Goal: Obtain resource: Obtain resource

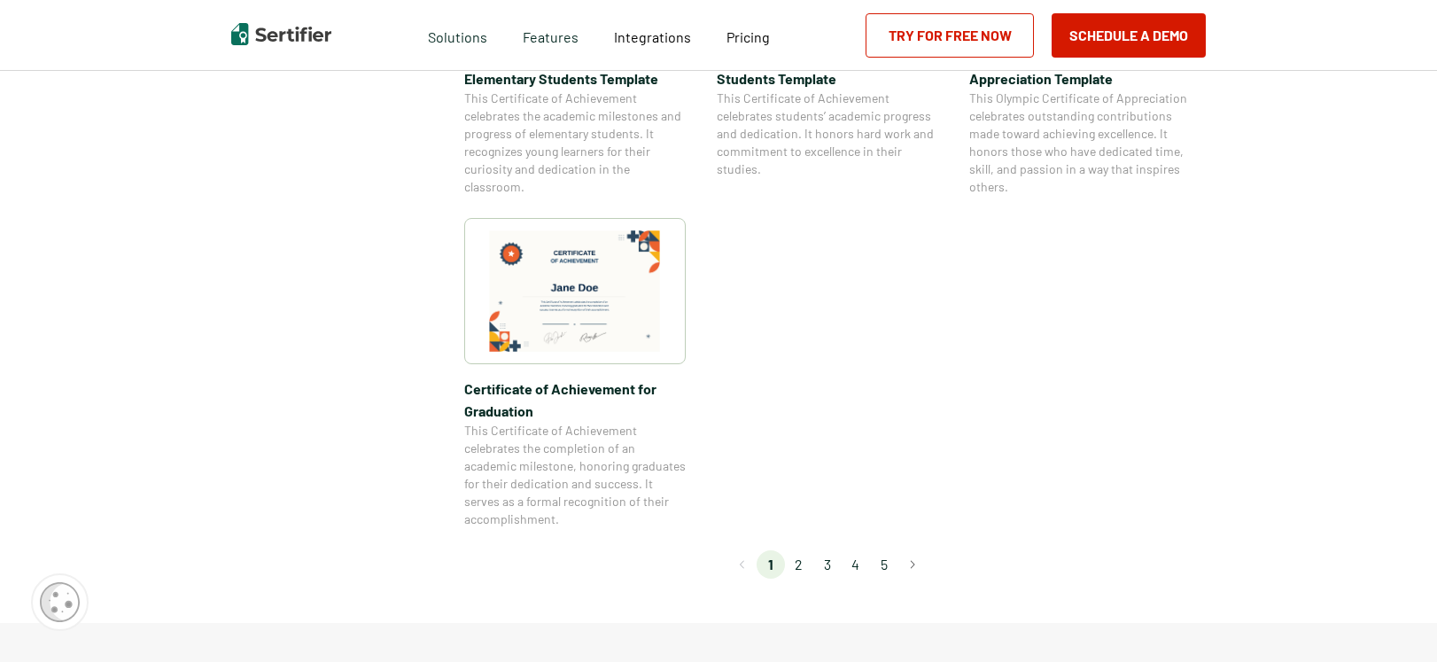
scroll to position [1464, 0]
click at [800, 565] on li "2" at bounding box center [799, 568] width 28 height 28
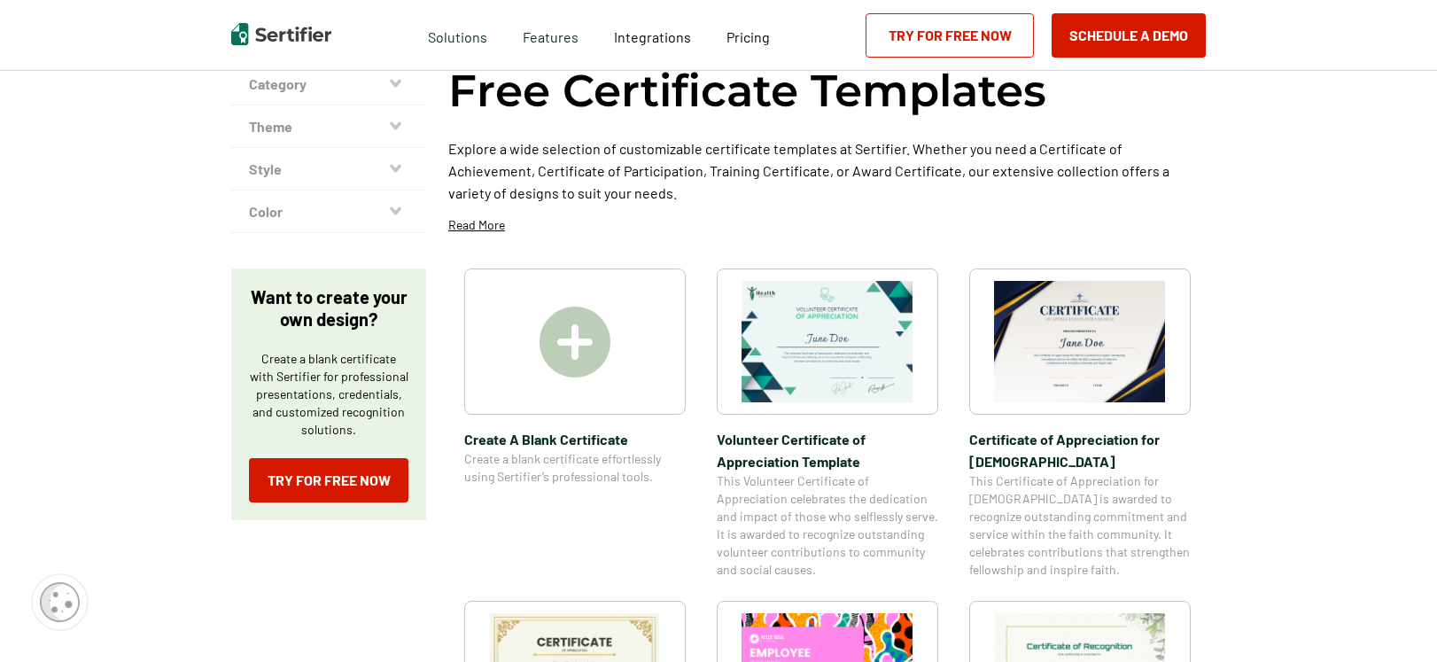
scroll to position [317, 0]
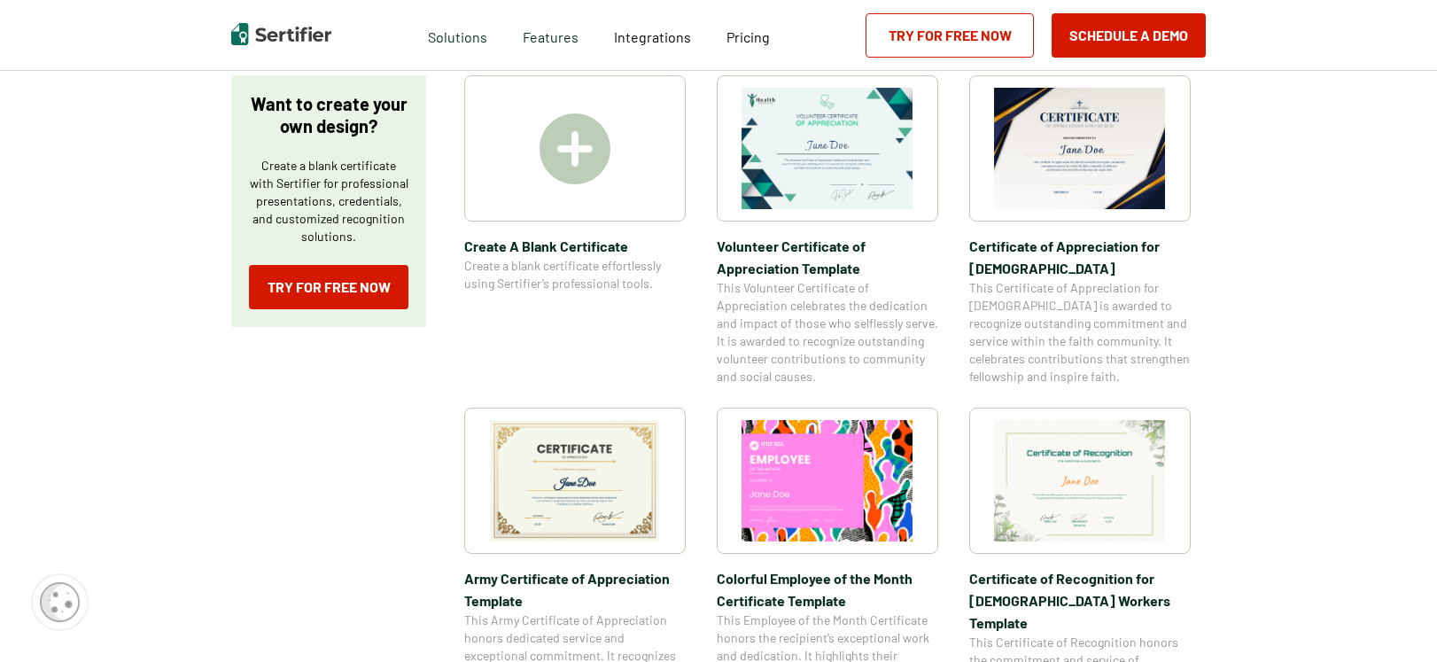
click at [603, 469] on img at bounding box center [575, 480] width 172 height 121
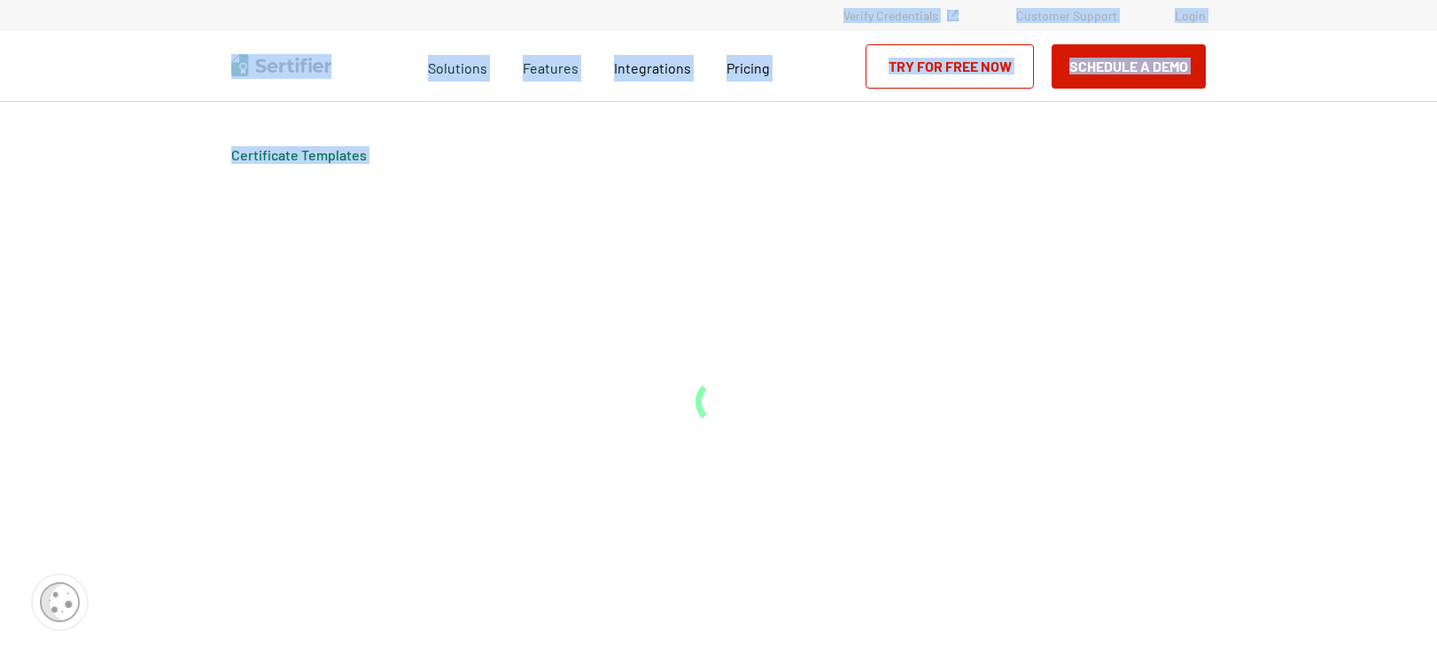
click at [603, 469] on div "Certificate Templates" at bounding box center [718, 382] width 1063 height 560
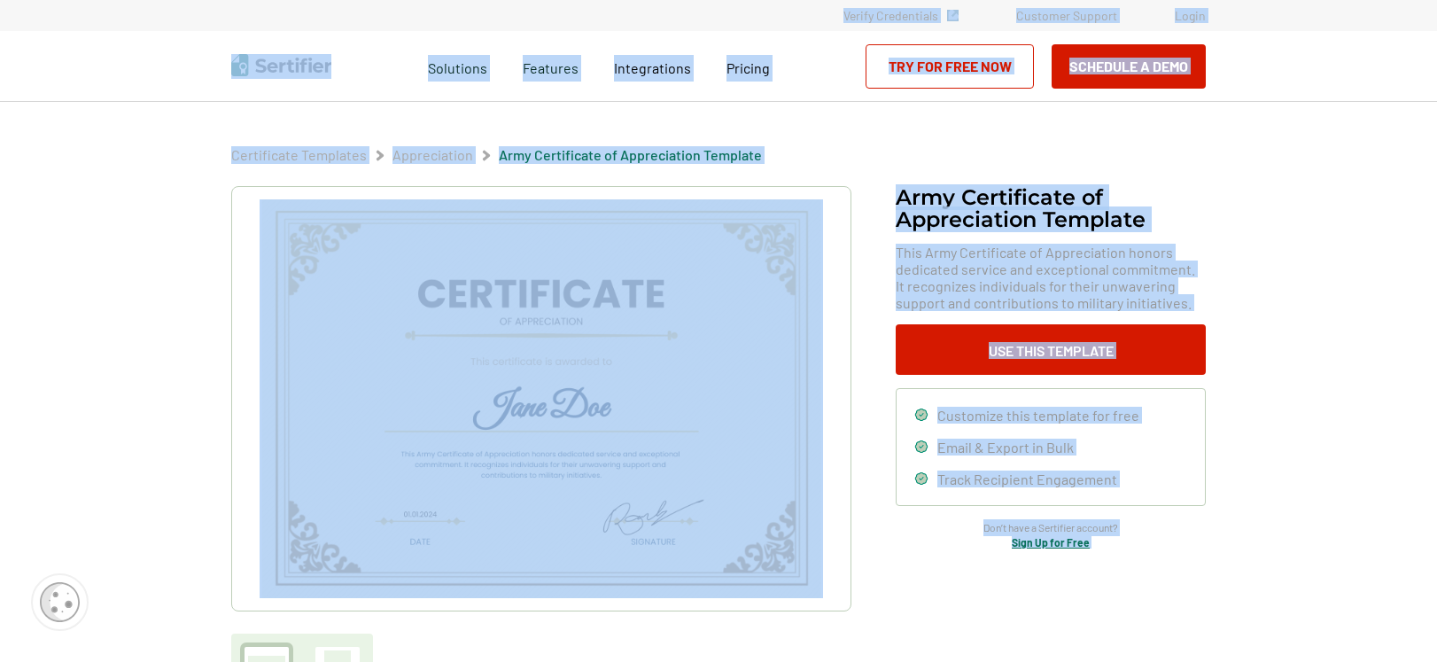
click at [950, 568] on div "Army Certificate of Appreciation​ Template This Army Certificate of Appreciatio…" at bounding box center [718, 445] width 974 height 518
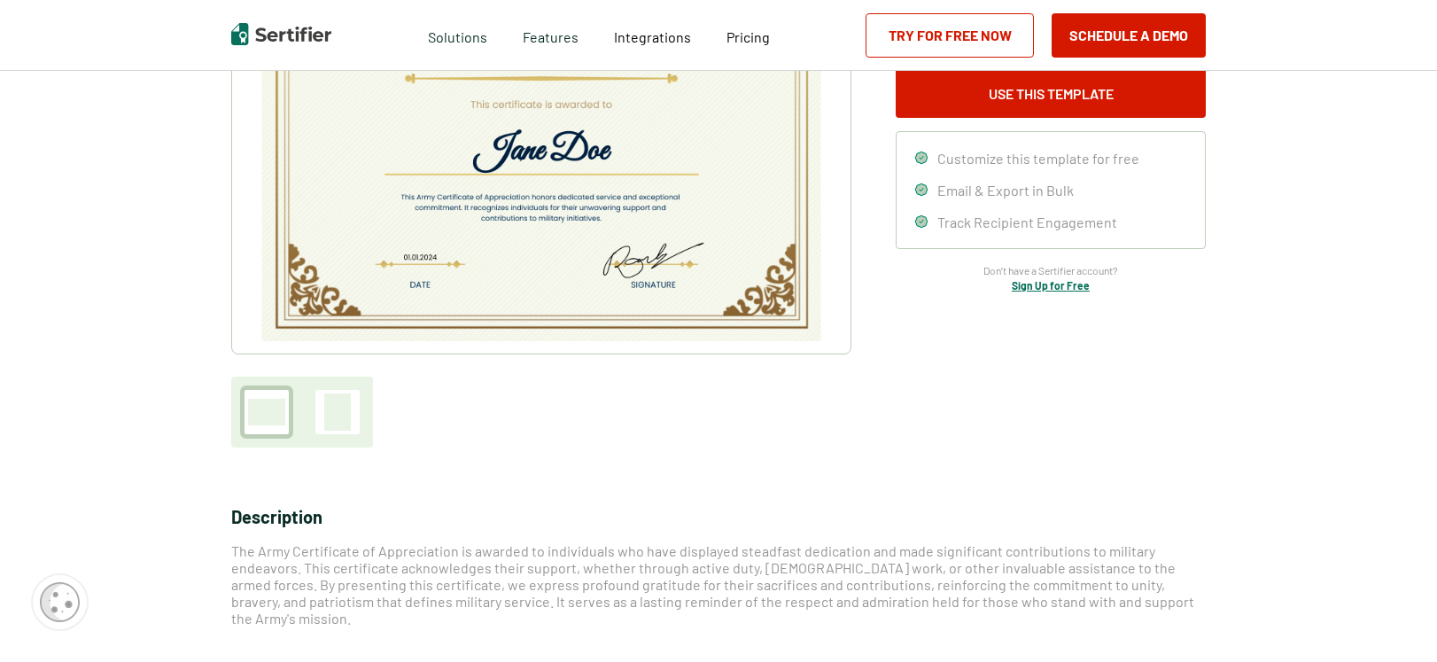
scroll to position [280, 0]
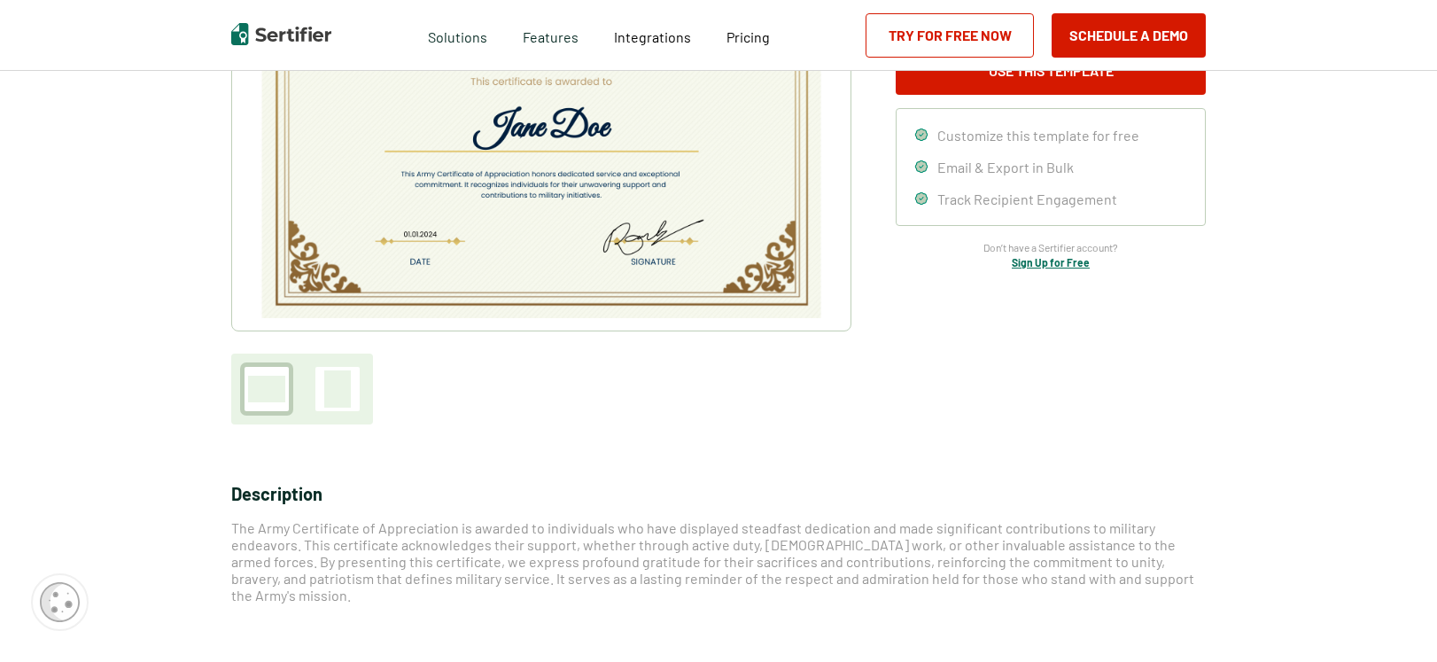
click at [255, 384] on div at bounding box center [266, 389] width 37 height 27
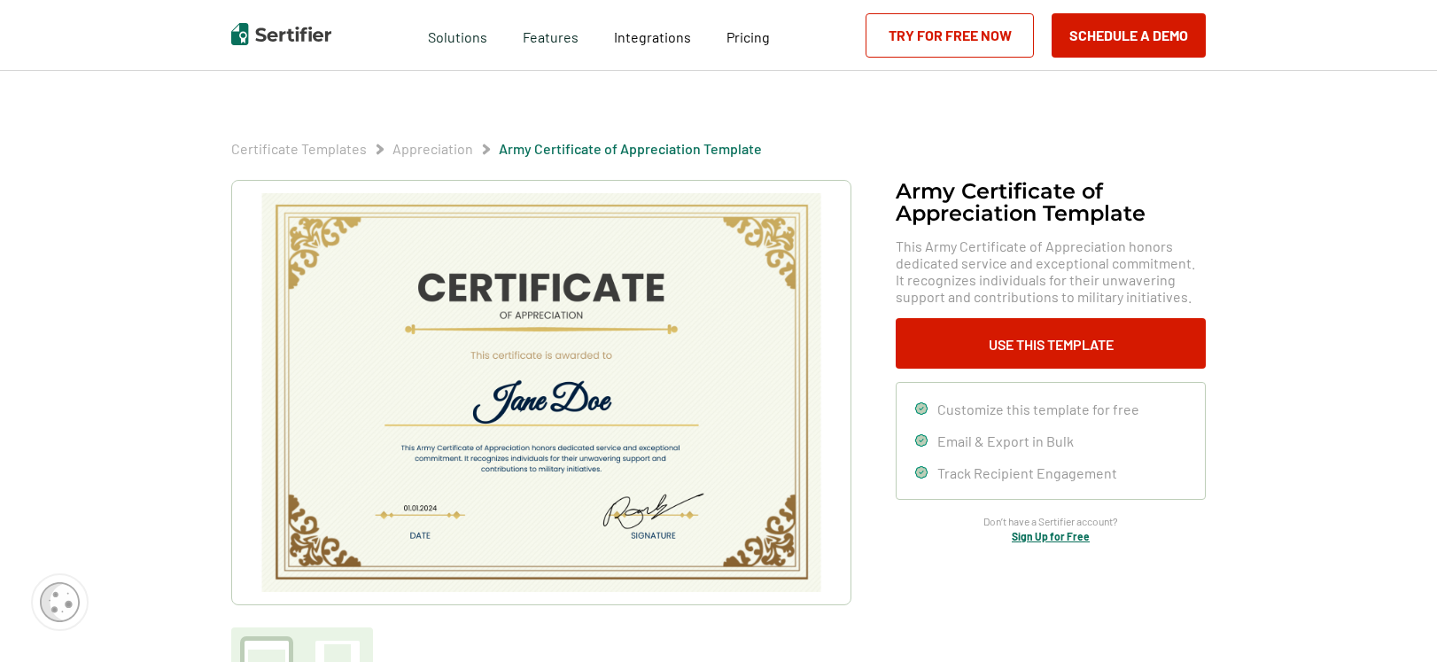
scroll to position [0, 0]
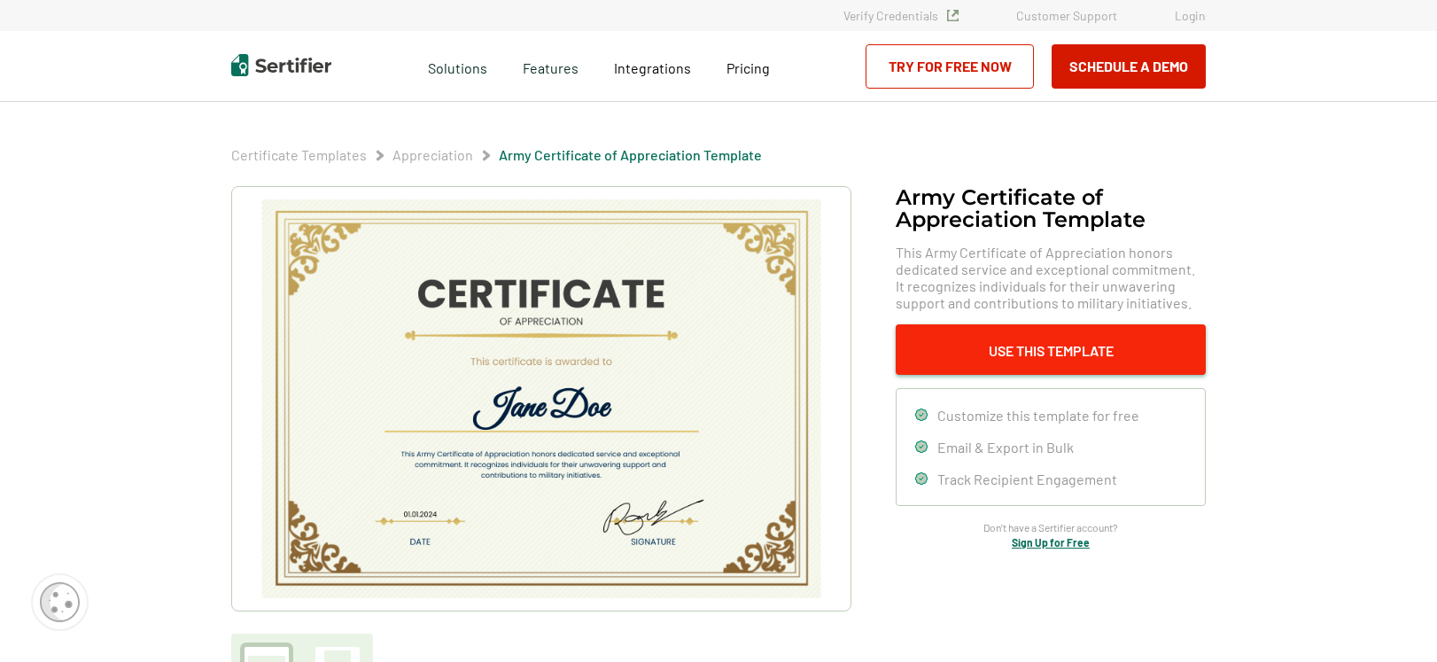
click at [1079, 351] on button "Use This Template" at bounding box center [1050, 349] width 310 height 50
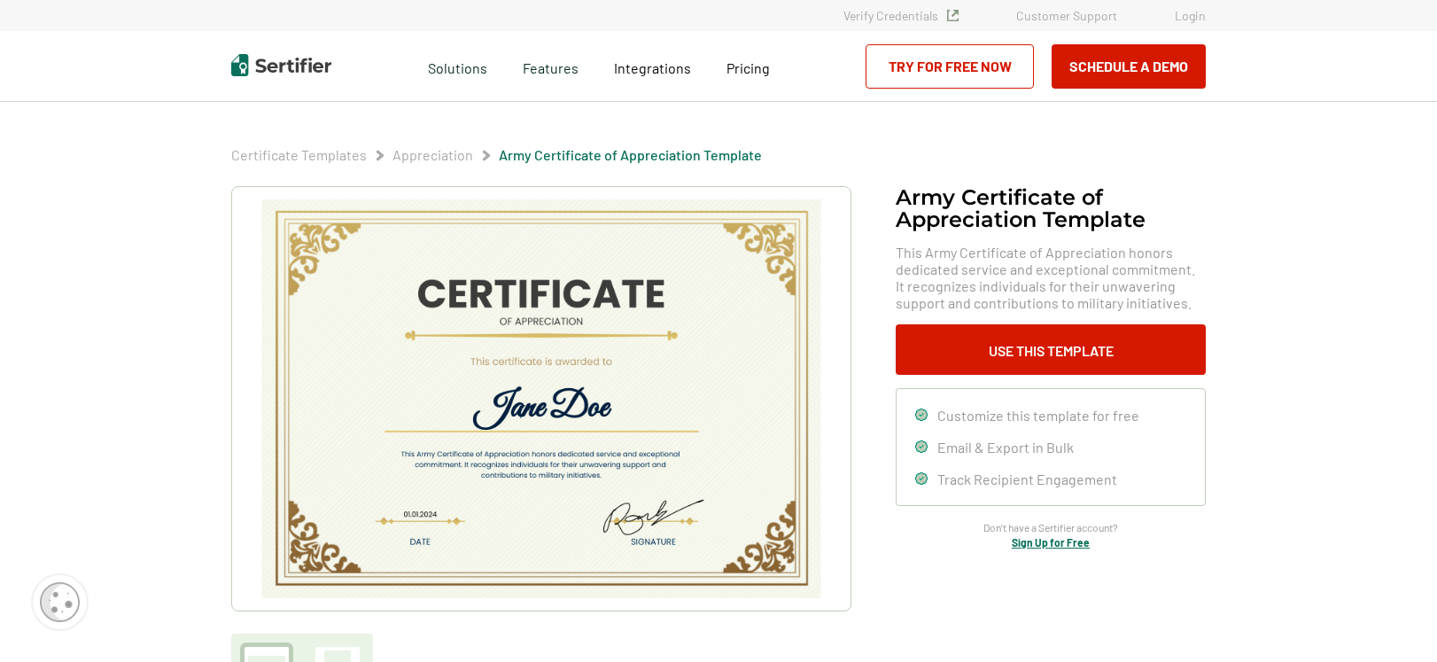
drag, startPoint x: 744, startPoint y: 333, endPoint x: 1207, endPoint y: 5, distance: 567.4
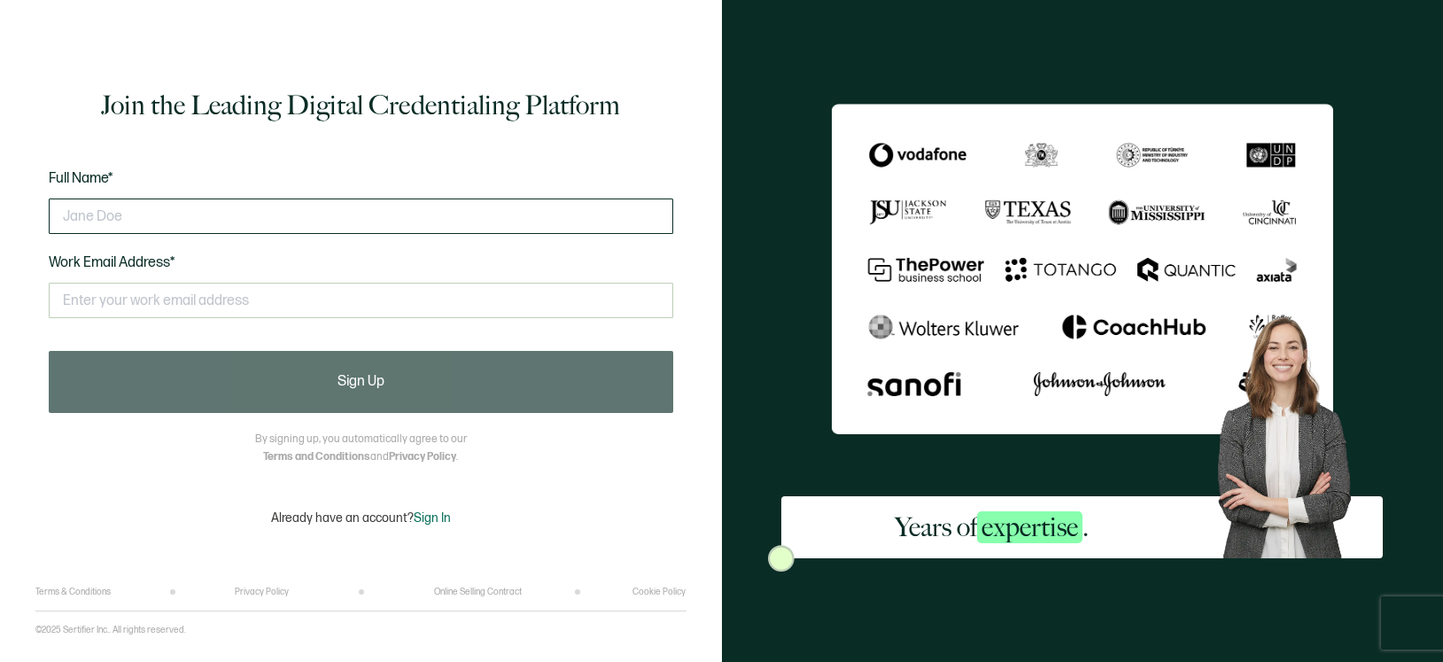
click at [205, 215] on input "text" at bounding box center [361, 215] width 624 height 35
